Goal: Check status: Check status

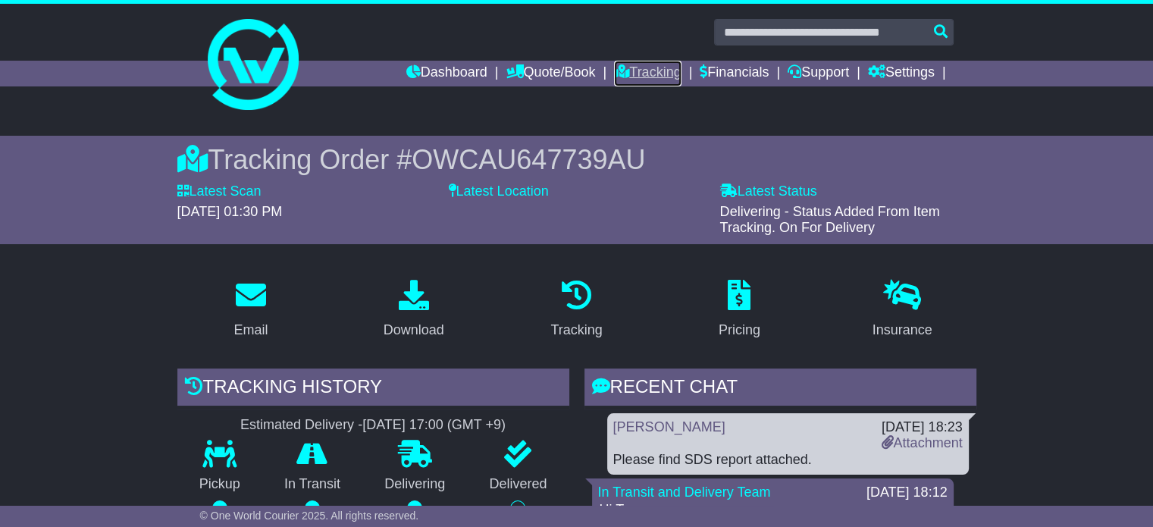
click at [624, 71] on link "Tracking" at bounding box center [647, 74] width 67 height 26
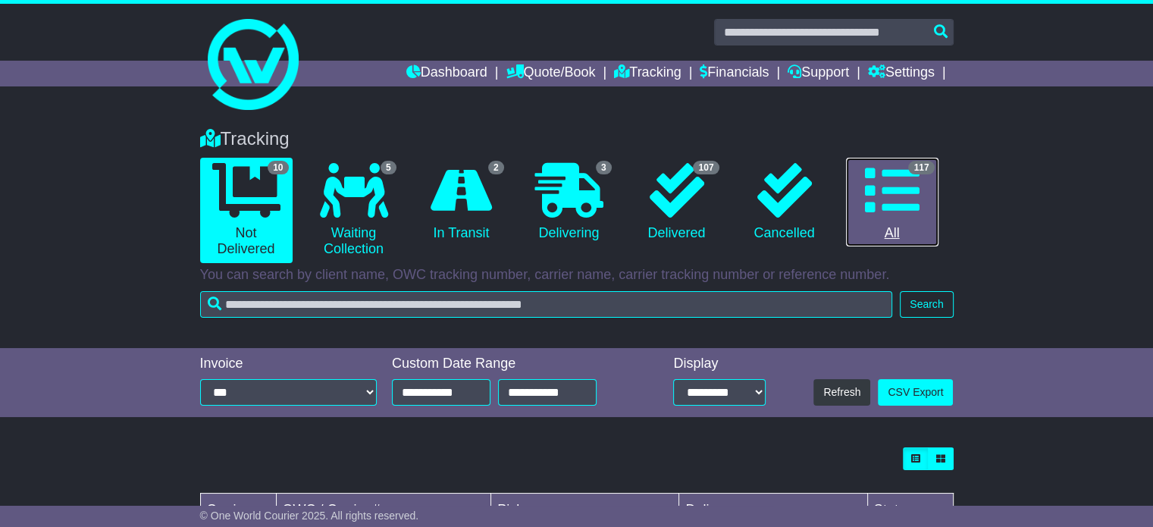
click at [898, 198] on icon at bounding box center [892, 190] width 55 height 55
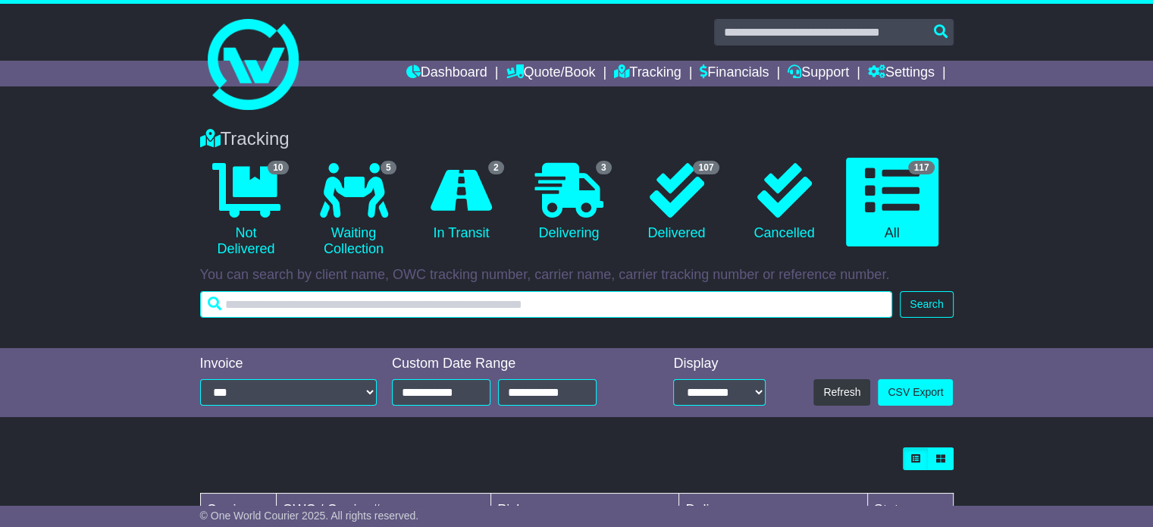
click at [492, 307] on input "text" at bounding box center [546, 304] width 693 height 27
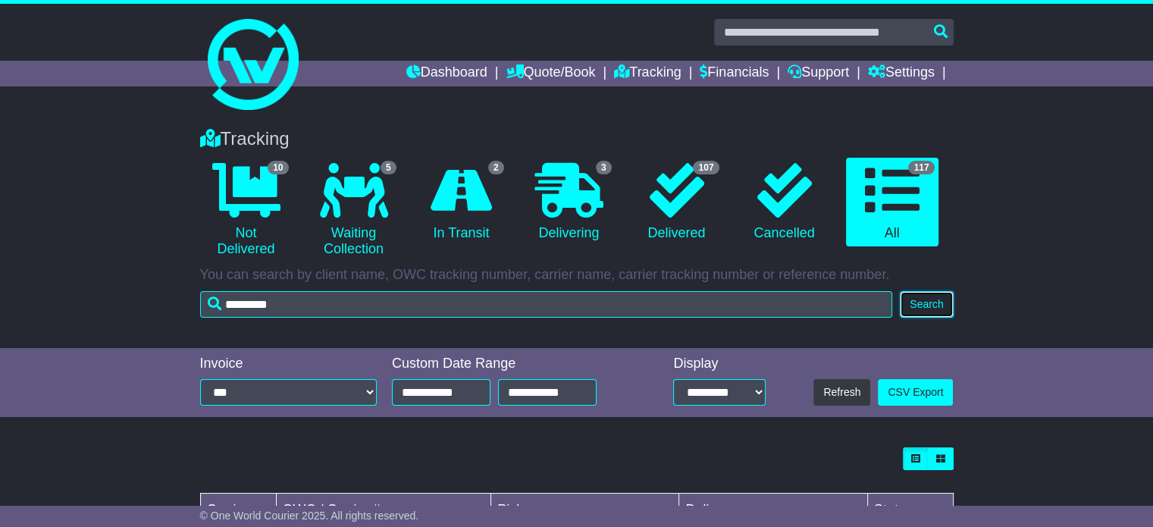
click at [930, 301] on button "Search" at bounding box center [926, 304] width 53 height 27
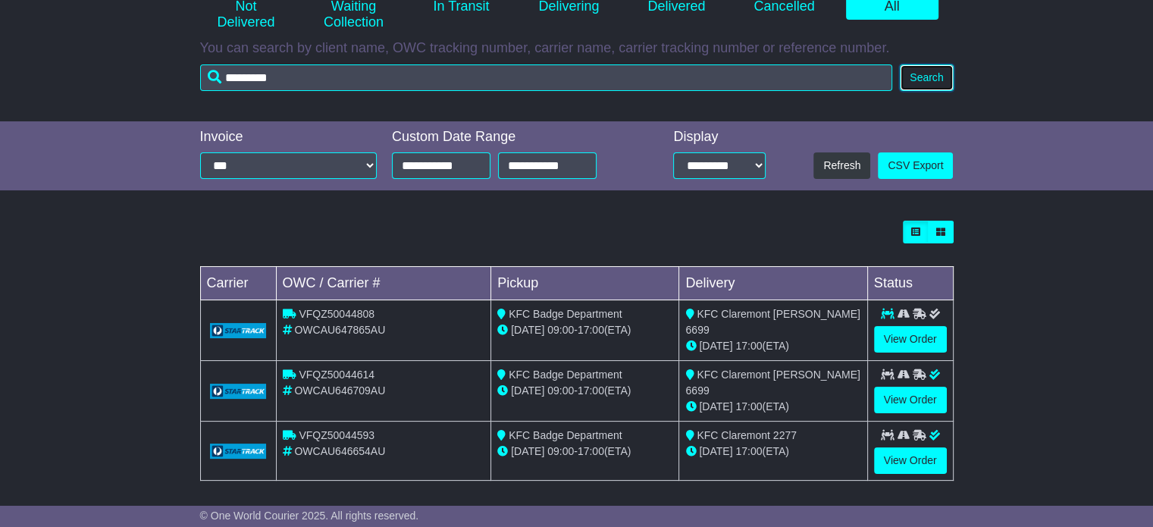
scroll to position [229, 0]
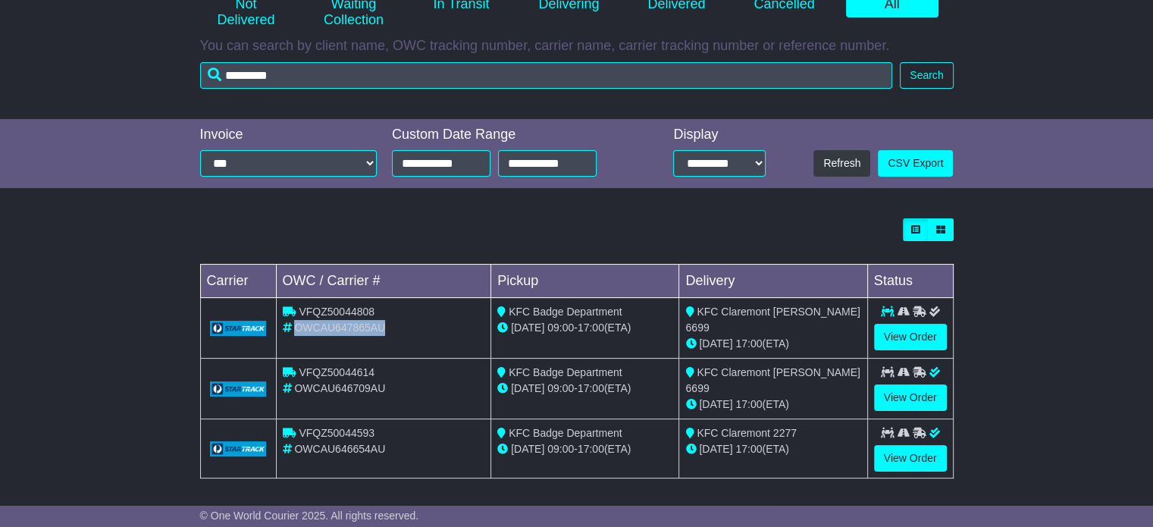
drag, startPoint x: 387, startPoint y: 321, endPoint x: 306, endPoint y: 340, distance: 83.3
click at [296, 321] on div "OWCAU647865AU" at bounding box center [384, 328] width 202 height 16
copy span "OWCAU647865AU"
click at [584, 327] on span "17:00" at bounding box center [591, 327] width 27 height 12
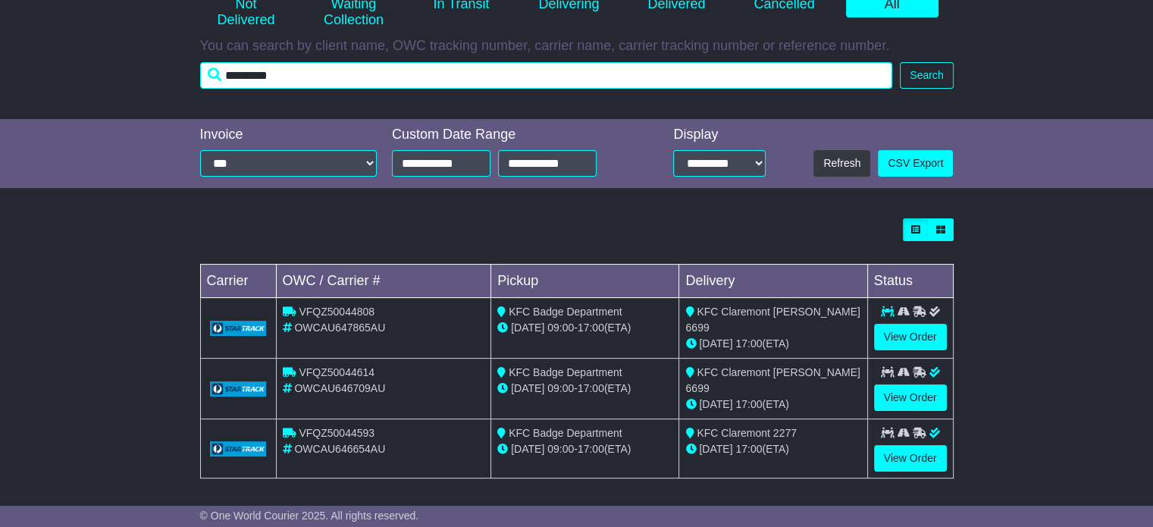
drag, startPoint x: 320, startPoint y: 67, endPoint x: 7, endPoint y: 58, distance: 313.2
click at [9, 58] on div "Tracking 1 Not Delivered 1 Waiting Collection 0 In Transit 0 Delivering 2" at bounding box center [576, 1] width 1153 height 235
type input "****"
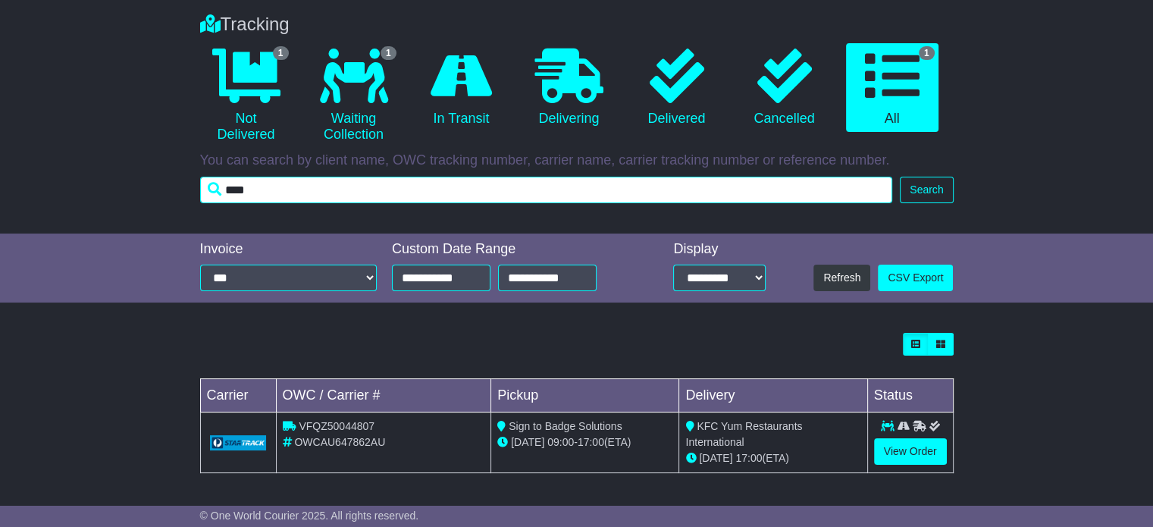
scroll to position [113, 0]
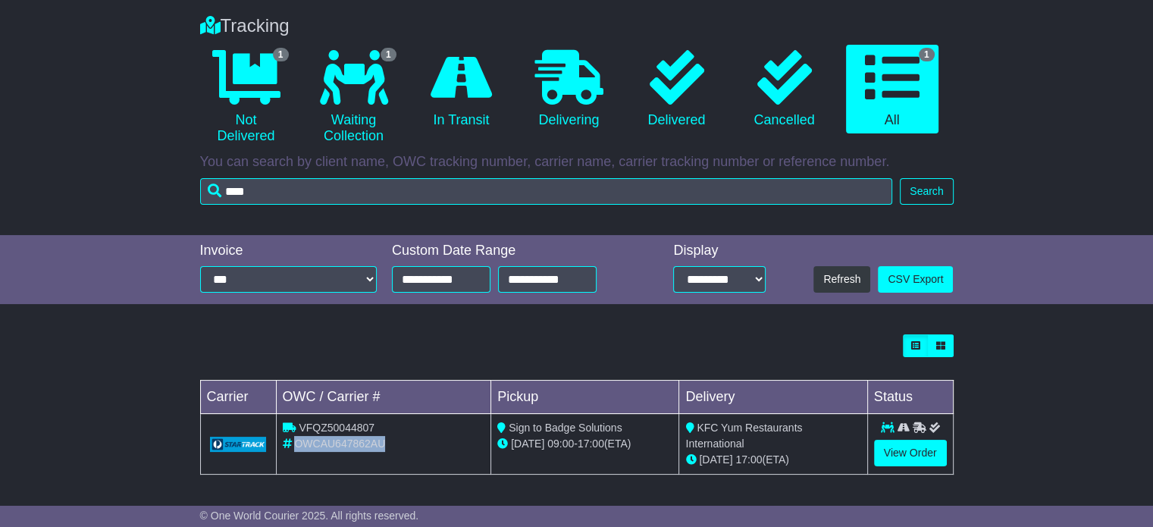
drag, startPoint x: 387, startPoint y: 443, endPoint x: 296, endPoint y: 447, distance: 91.1
click at [296, 447] on div "OWCAU647862AU" at bounding box center [384, 444] width 202 height 16
copy span "OWCAU647862AU"
